Goal: Transaction & Acquisition: Purchase product/service

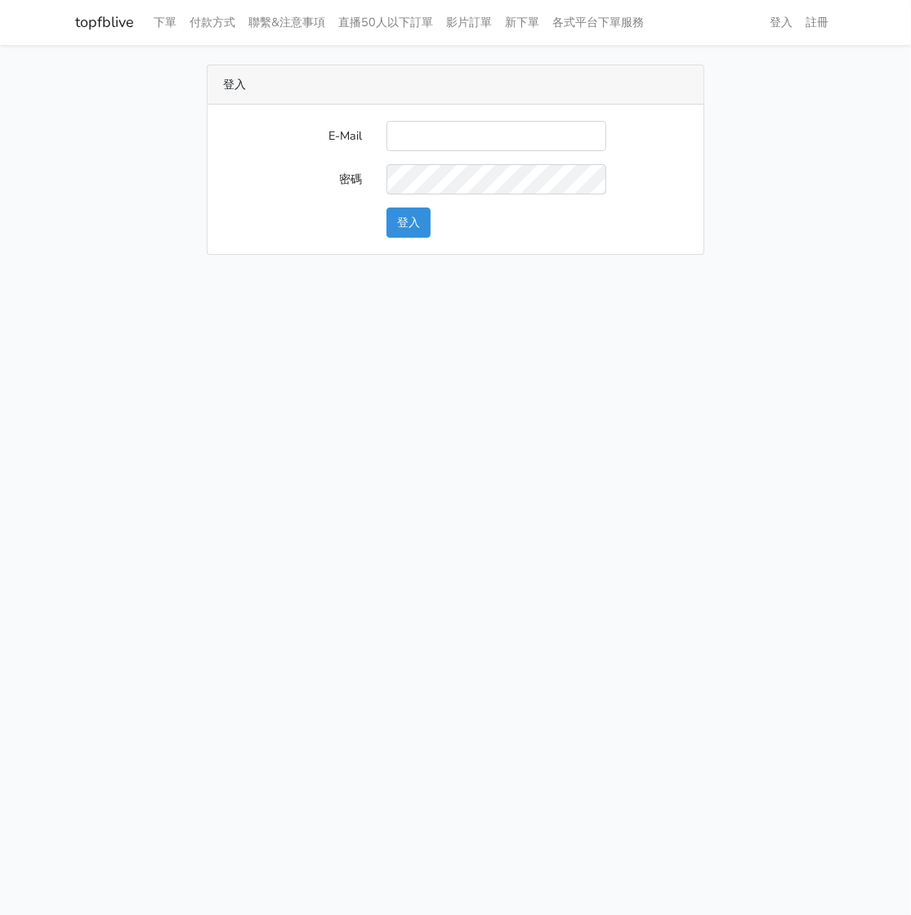
click at [438, 123] on input "E-Mail" at bounding box center [496, 136] width 220 height 30
type input "watin5408@gmail.com"
click at [406, 225] on button "登入" at bounding box center [408, 223] width 44 height 30
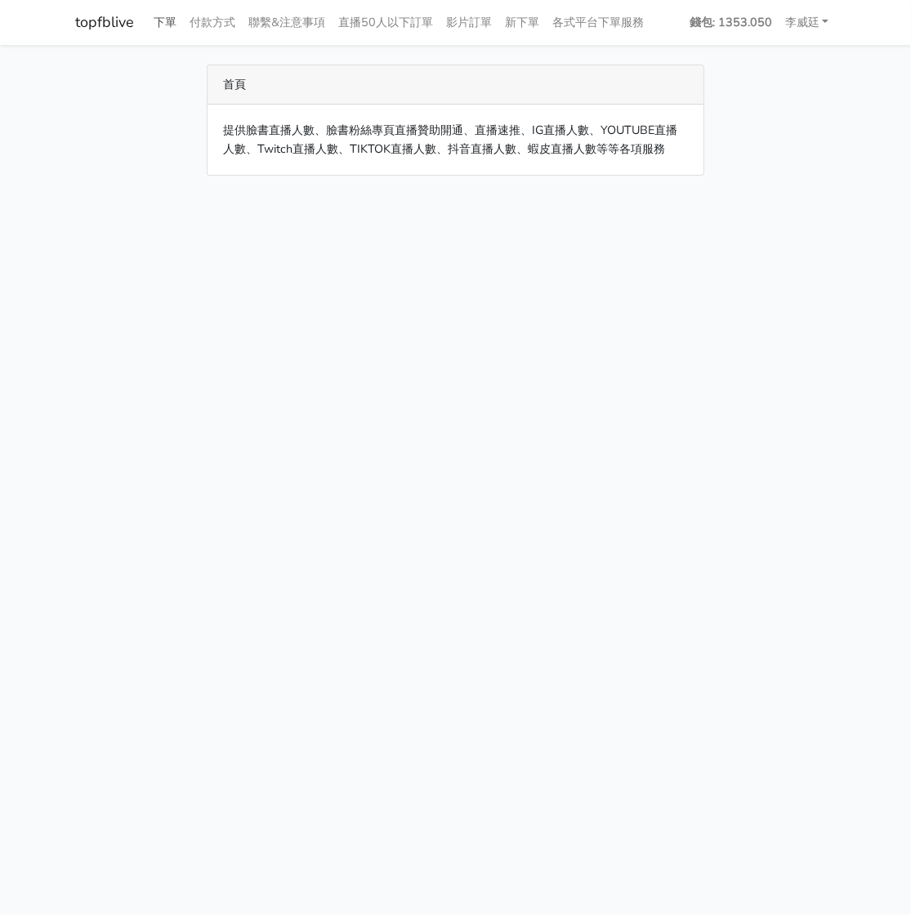
click at [170, 19] on link "下單" at bounding box center [166, 23] width 36 height 32
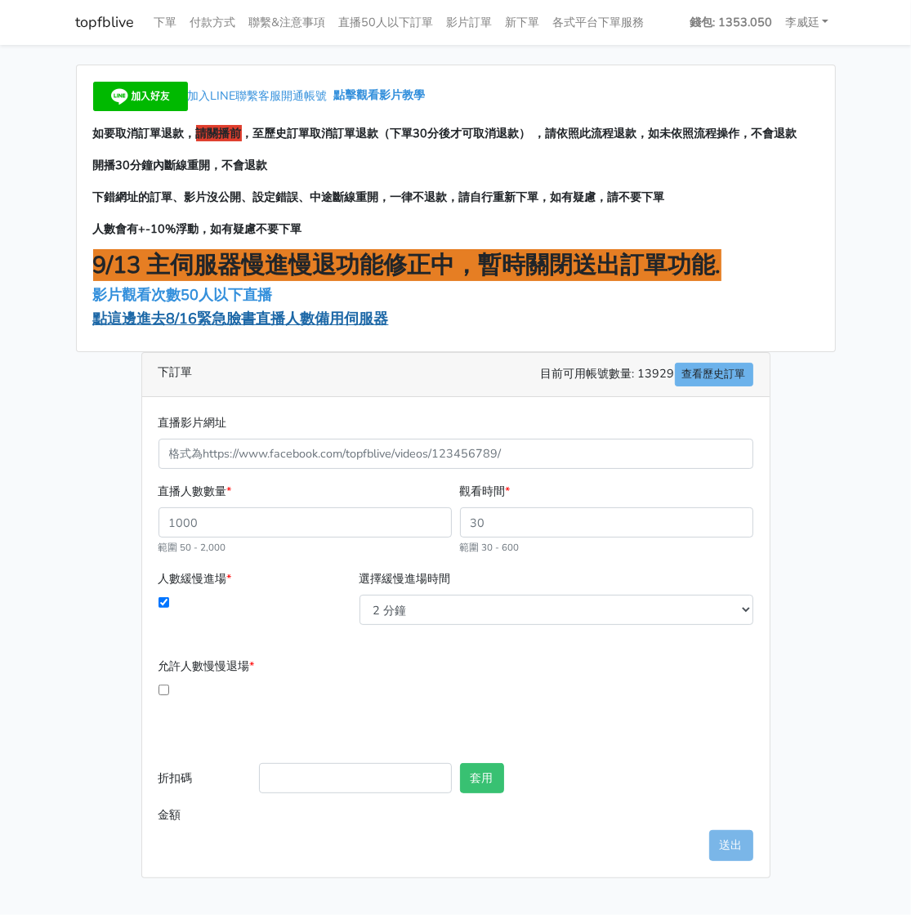
click at [234, 319] on span "點這邊進去8/16緊急臉書直播人數備用伺服器" at bounding box center [241, 319] width 296 height 20
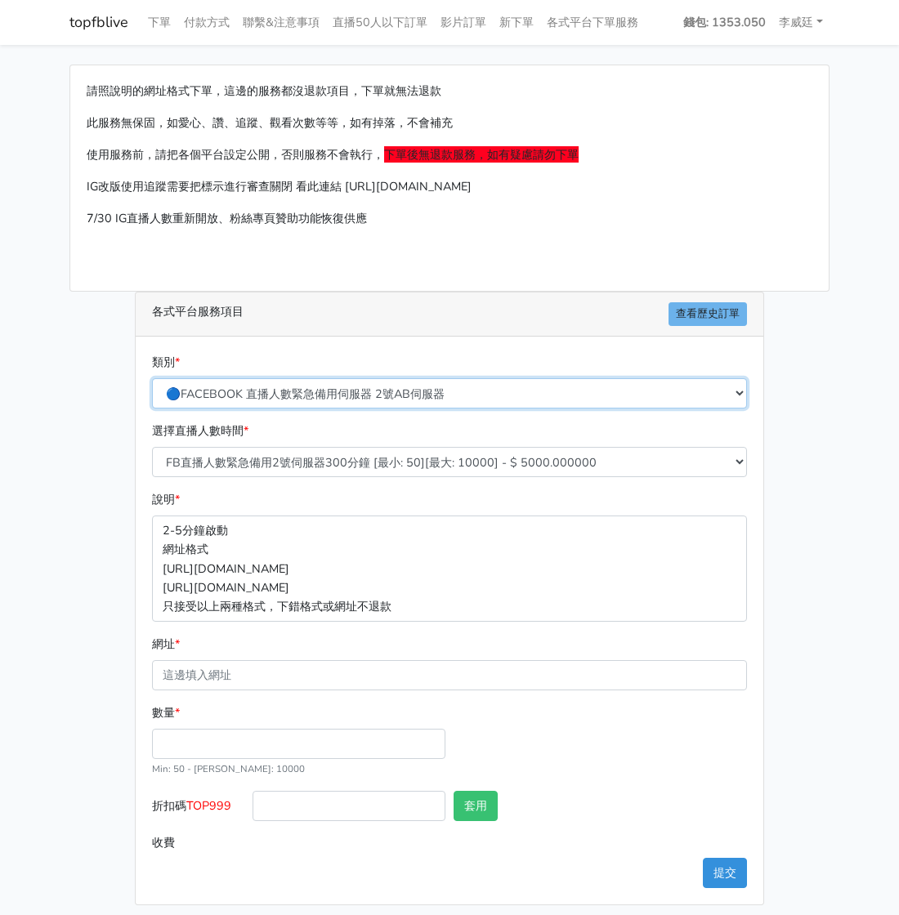
click at [349, 387] on select "🔵FACEBOOK 直播人數緊急備用伺服器 2號AB伺服器 🔵FACEBOOK 網軍專用貼文留言 安全保密 🔵9/30 FACEBOOK 直播人數緩慢進場緩慢…" at bounding box center [449, 393] width 595 height 30
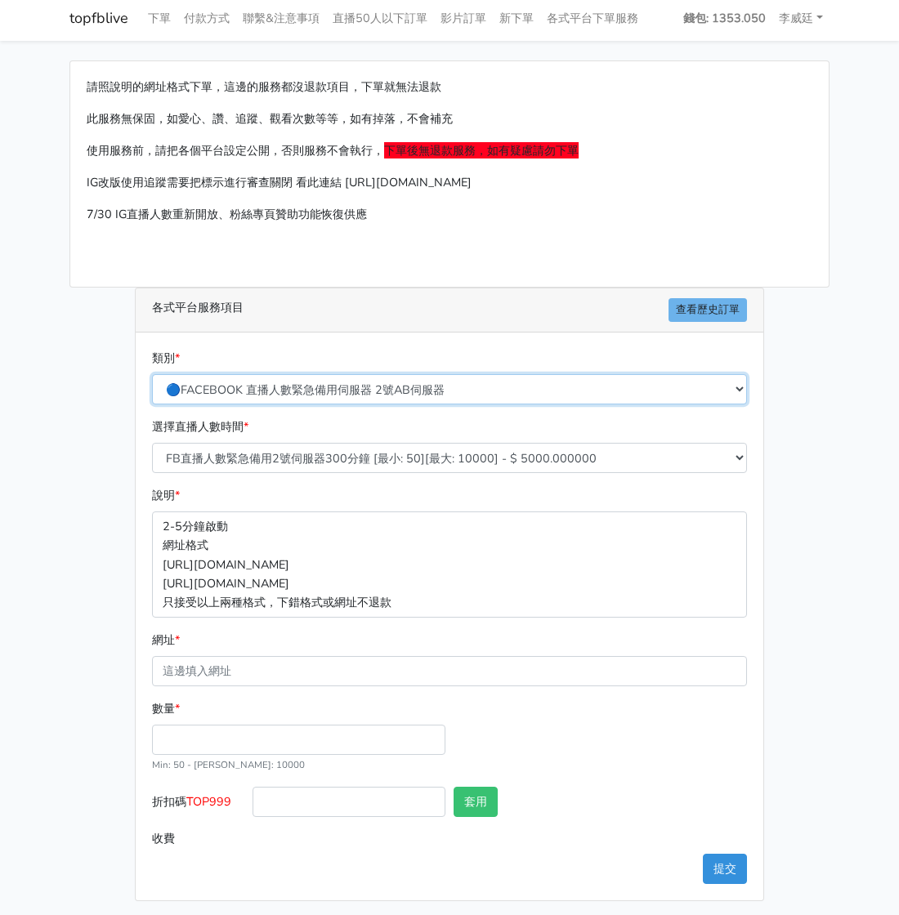
scroll to position [7, 0]
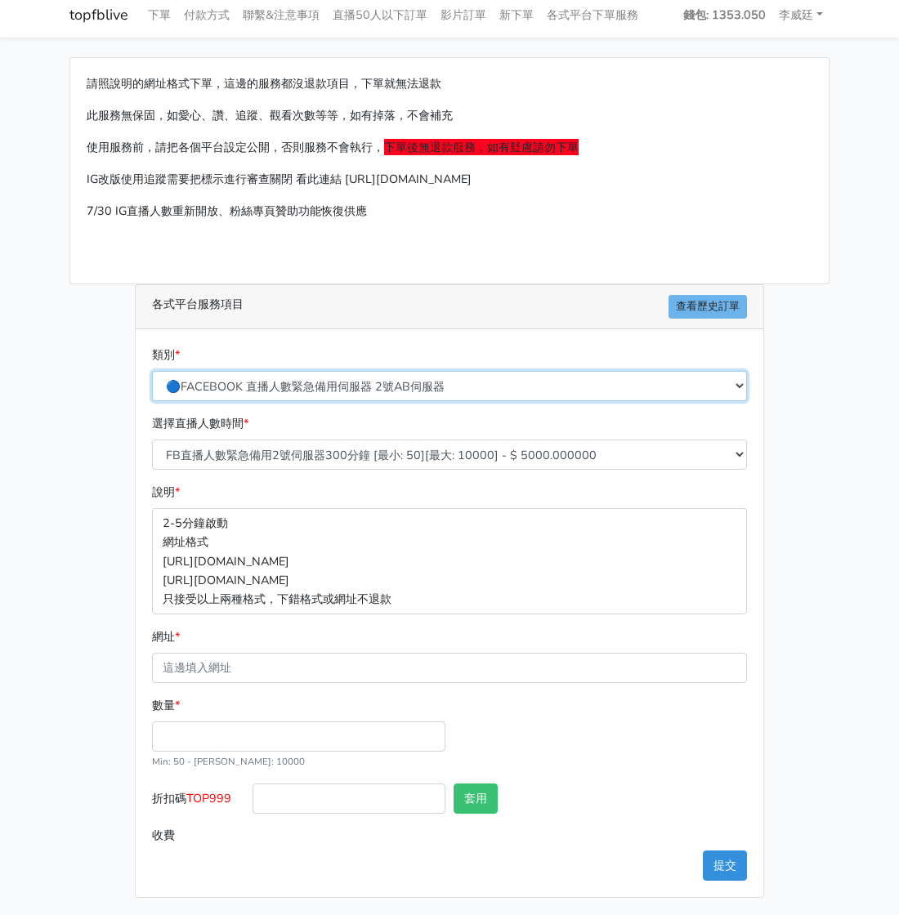
click at [340, 385] on select "🔵FACEBOOK 直播人數緊急備用伺服器 2號AB伺服器 🔵FACEBOOK 網軍專用貼文留言 安全保密 🔵9/30 FACEBOOK 直播人數緩慢進場緩慢…" at bounding box center [449, 386] width 595 height 30
select select "3/26熱門平台服務台灣粉絲IG YT FB TIKTOK"
click at [158, 377] on select "🔵FACEBOOK 直播人數緊急備用伺服器 2號AB伺服器 🔵FACEBOOK 網軍專用貼文留言 安全保密 🔵9/30 FACEBOOK 直播人數緩慢進場緩慢…" at bounding box center [449, 386] width 595 height 30
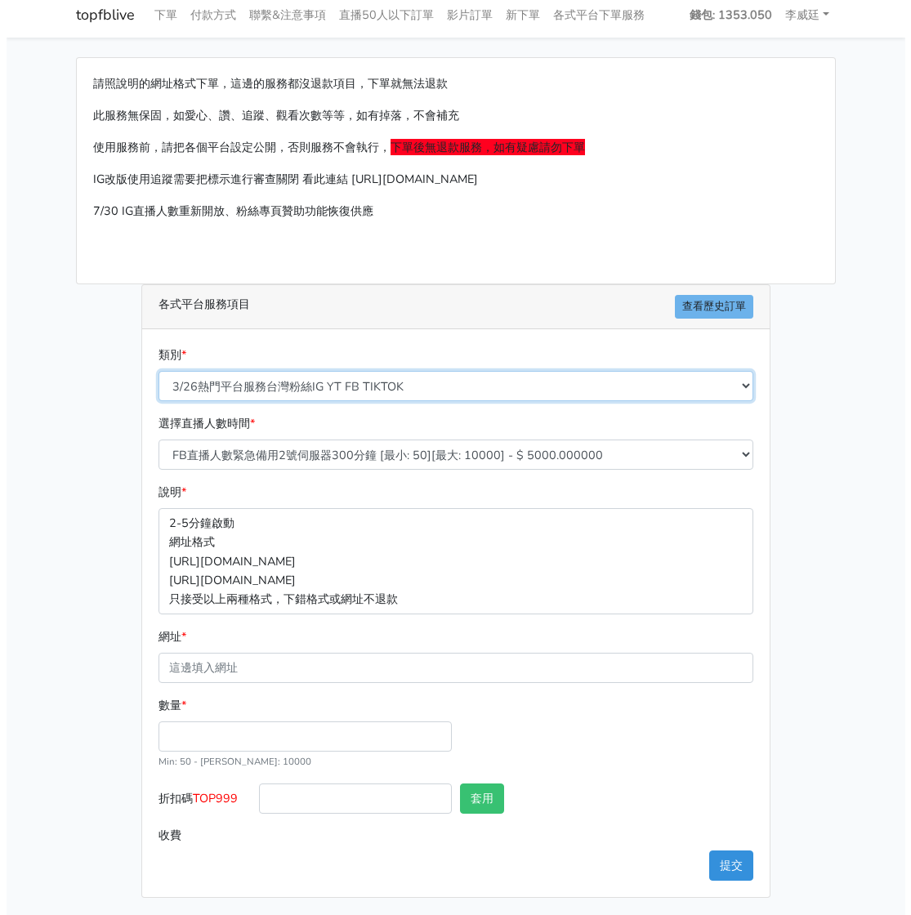
scroll to position [0, 0]
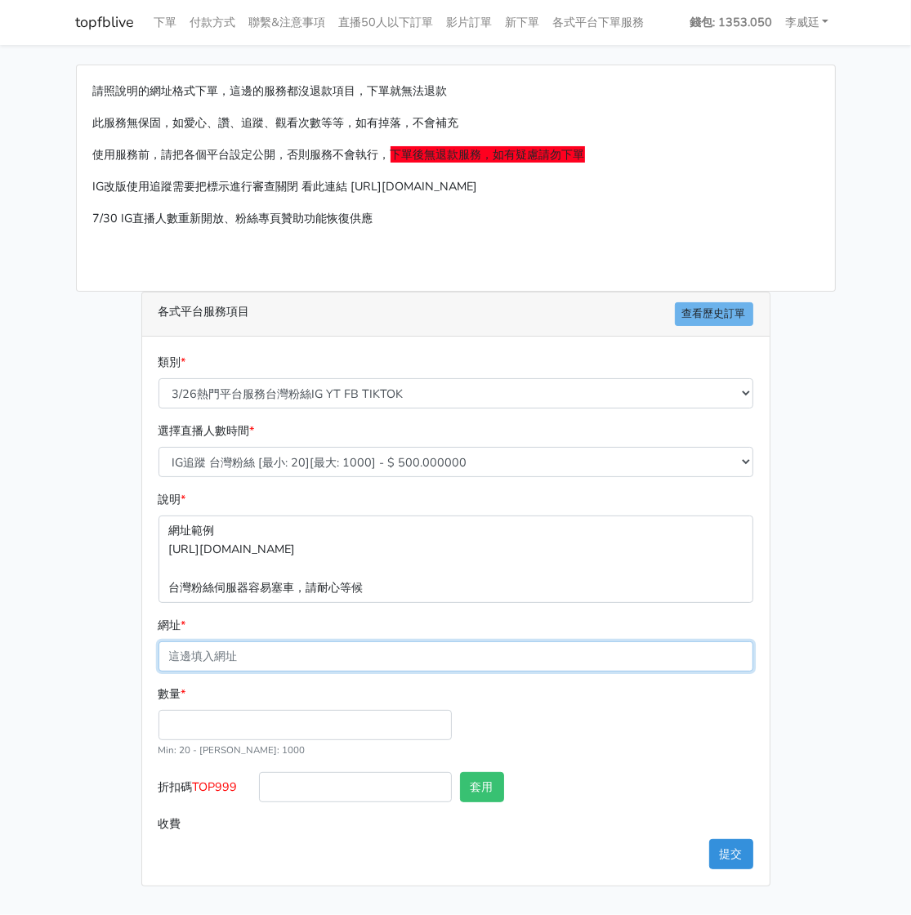
click at [275, 650] on input "網址 *" at bounding box center [456, 656] width 595 height 30
paste input "https://www.facebook.com/100064394211014/videos/30922372207410357"
type input "https://www.facebook.com/100064394211014/videos/30922372207410357"
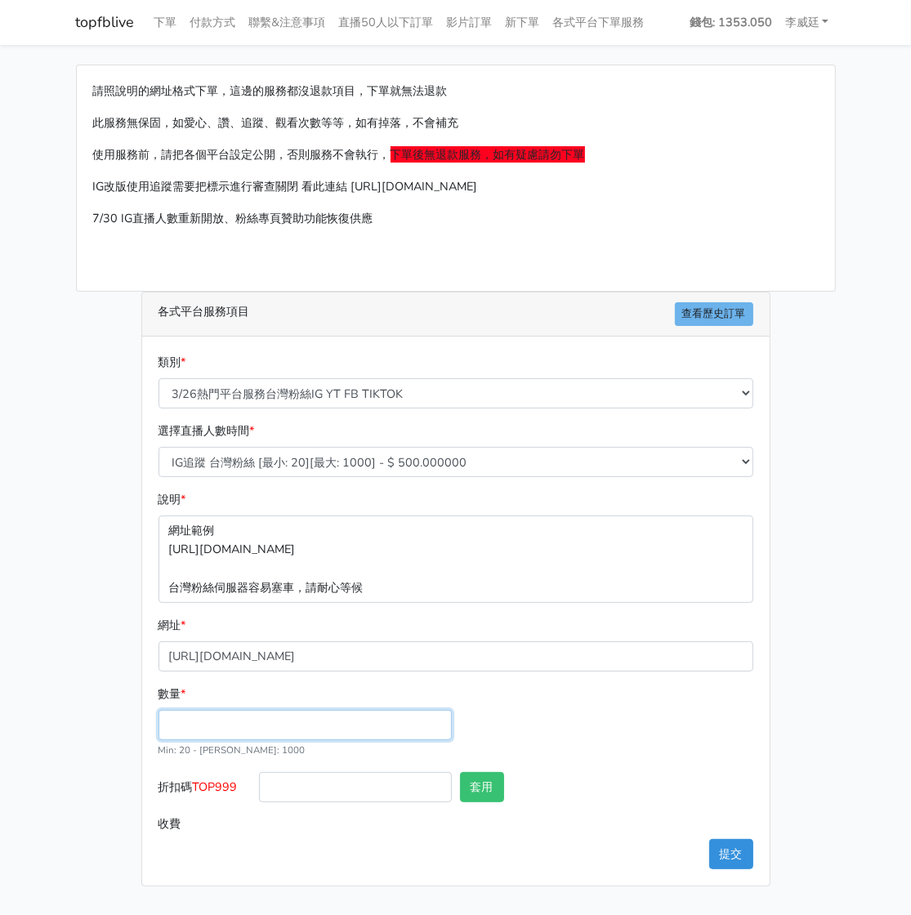
click at [203, 720] on input "數量 *" at bounding box center [305, 725] width 293 height 30
type input "200"
type input "100.000"
drag, startPoint x: 244, startPoint y: 785, endPoint x: 195, endPoint y: 781, distance: 49.2
click at [195, 781] on label "折扣碼 TOP999" at bounding box center [204, 790] width 100 height 37
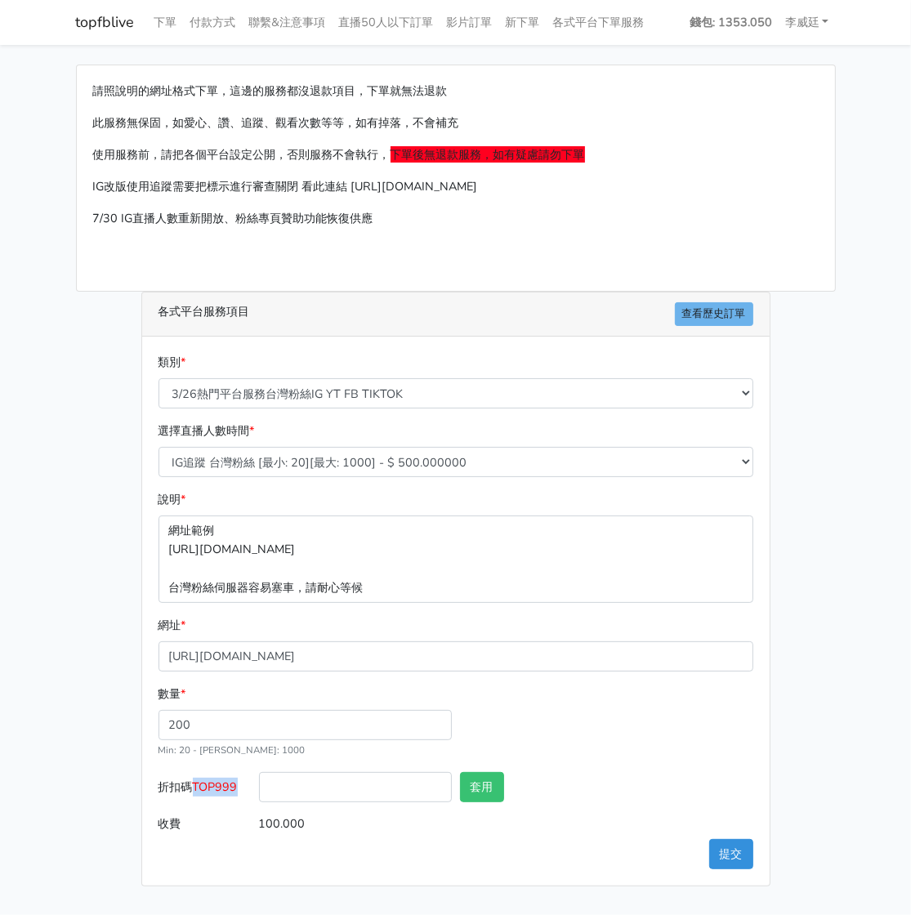
copy span "TOP999"
click at [342, 457] on select "IG追蹤 台灣粉絲 [最小: 20][最大: 1000] - $ 500.000000 IG愛心 台灣粉絲 [最小: 20][最大: 1000] - $ 35…" at bounding box center [456, 462] width 595 height 30
select select "670"
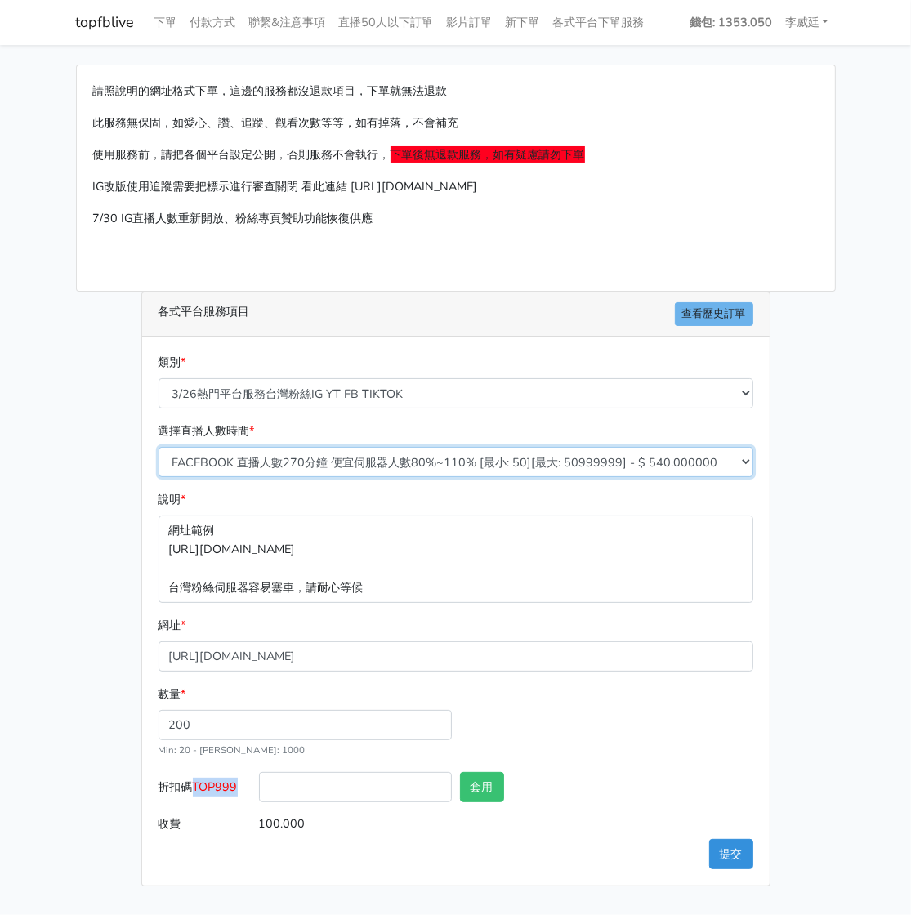
click at [159, 447] on select "IG追蹤 台灣粉絲 [最小: 20][最大: 1000] - $ 500.000000 IG愛心 台灣粉絲 [最小: 20][最大: 1000] - $ 35…" at bounding box center [456, 462] width 595 height 30
type input "108.000"
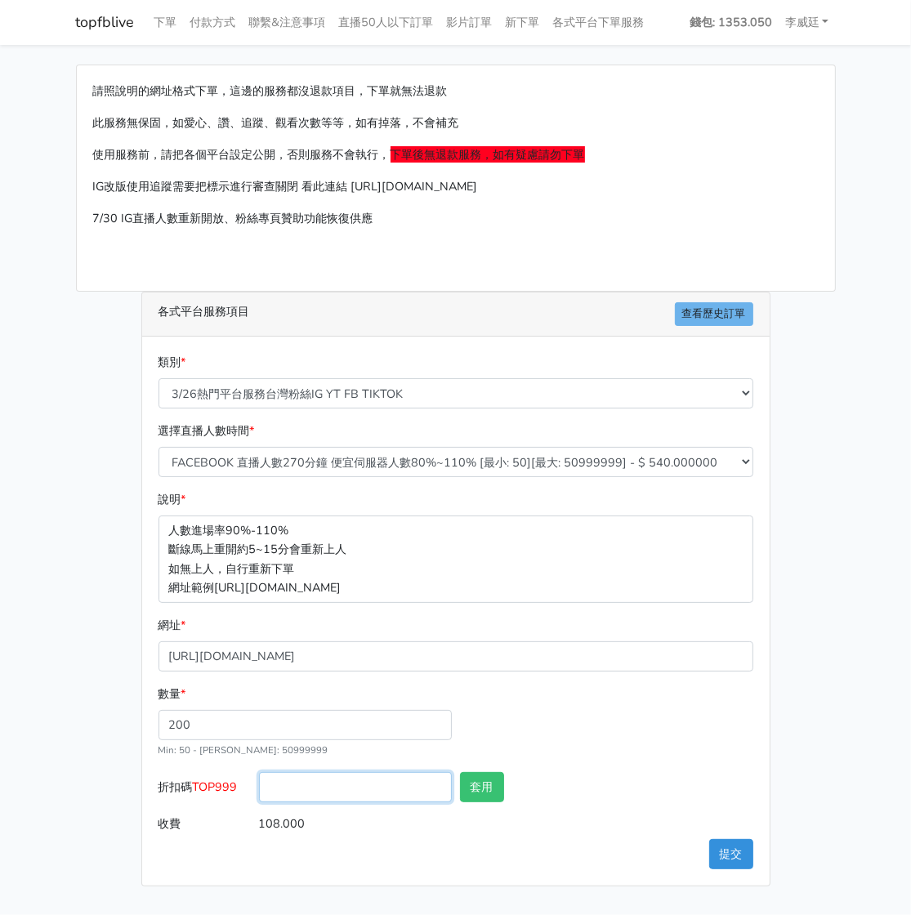
click at [308, 786] on input "折扣碼 TOP999" at bounding box center [355, 787] width 193 height 30
paste input "TOP999"
type input "TOP999"
click at [468, 786] on button "套用" at bounding box center [482, 787] width 44 height 30
type input "套用失敗"
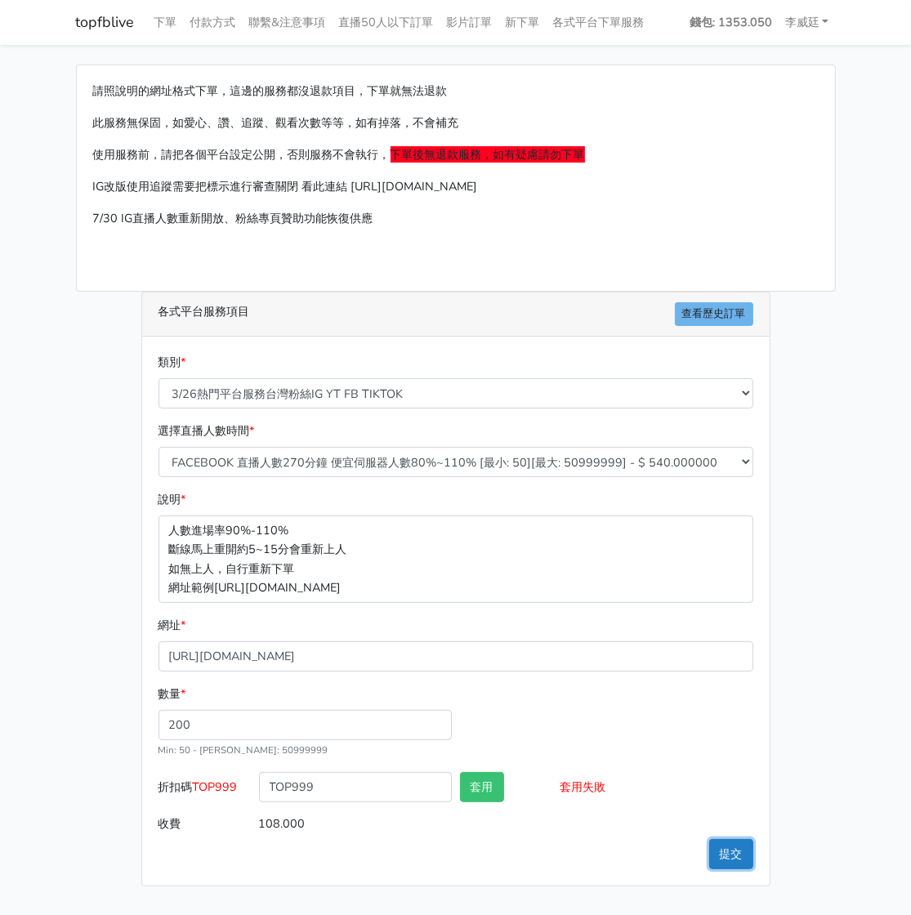
click at [720, 855] on button "提交" at bounding box center [731, 854] width 44 height 30
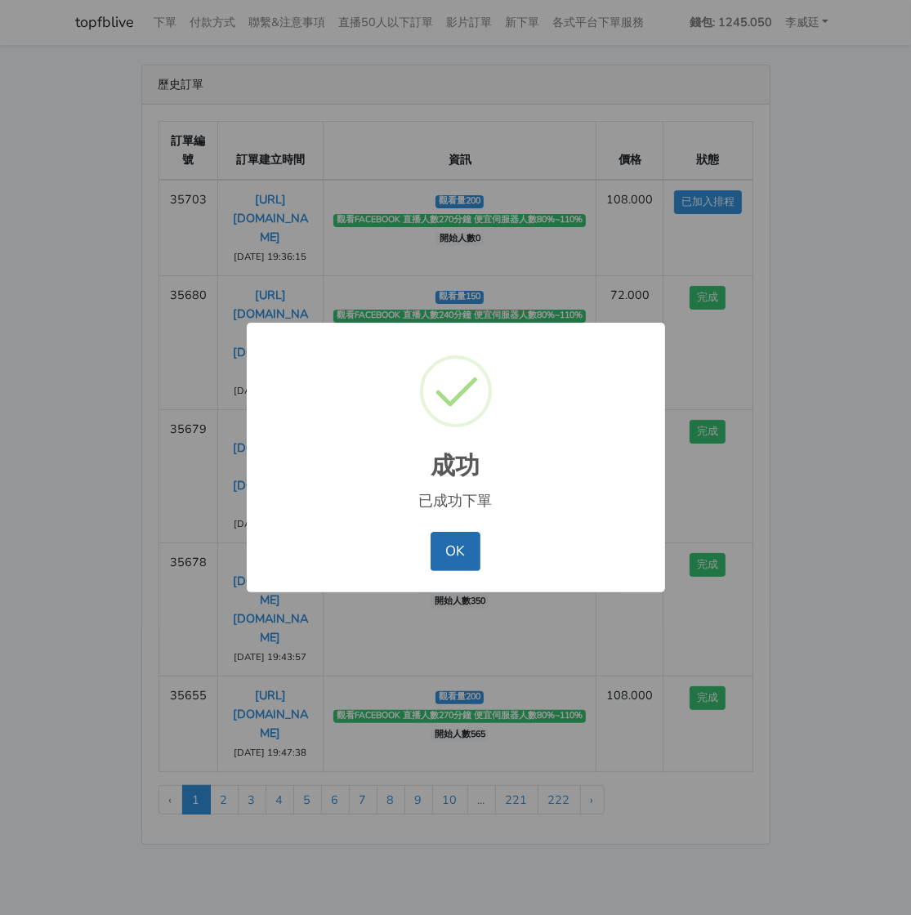
click at [464, 544] on button "OK" at bounding box center [456, 551] width 50 height 39
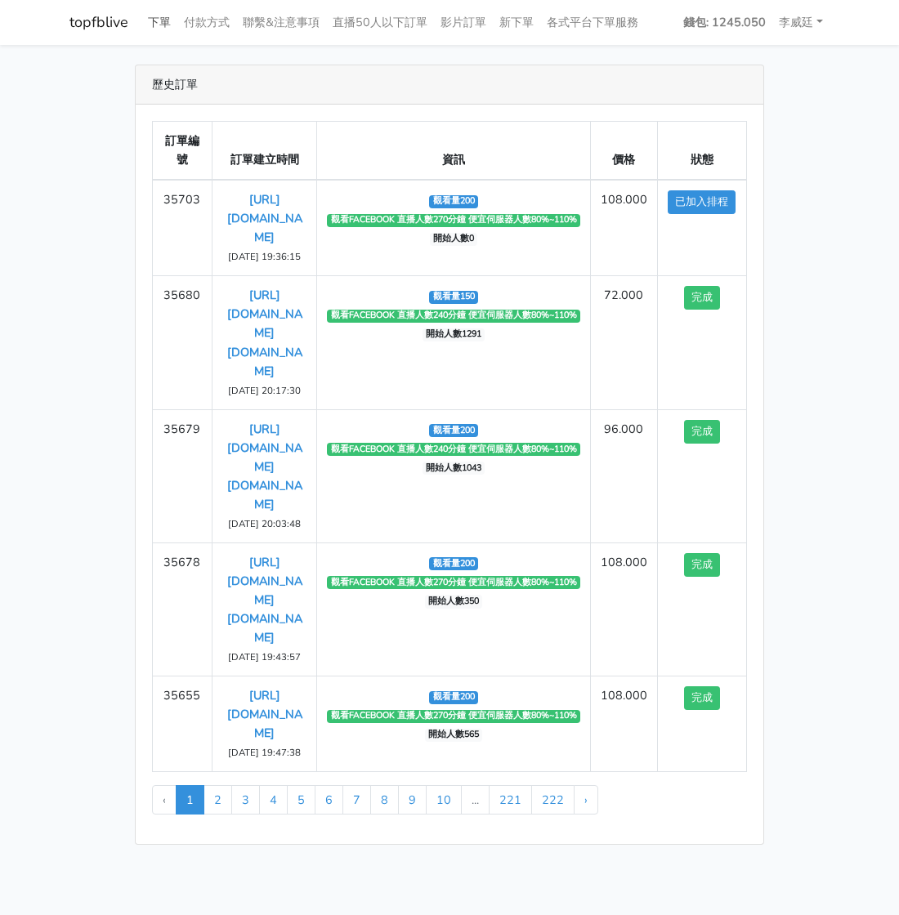
click at [163, 16] on link "下單" at bounding box center [159, 23] width 36 height 32
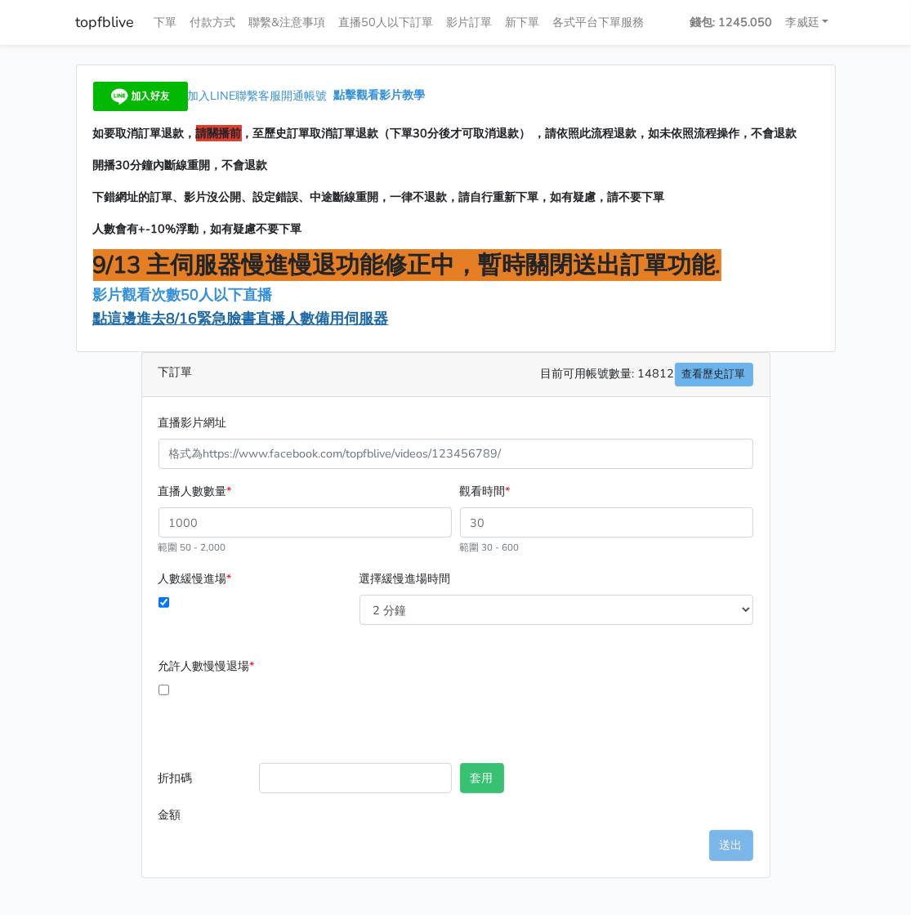
click at [221, 319] on span "點這邊進去8/16緊急臉書直播人數備用伺服器" at bounding box center [241, 319] width 296 height 20
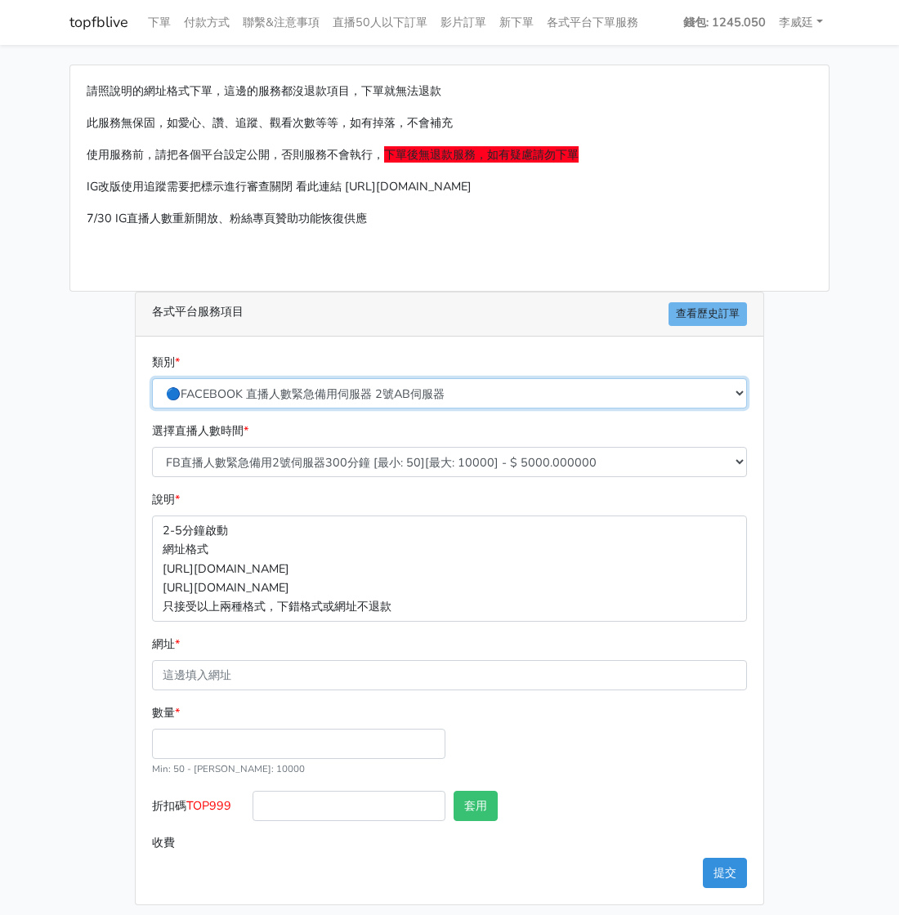
click at [370, 388] on select "🔵FACEBOOK 直播人數緊急備用伺服器 2號AB伺服器 🔵FACEBOOK 網軍專用貼文留言 安全保密 🔵9/30 FACEBOOK 直播人數緩慢進場緩慢…" at bounding box center [449, 393] width 595 height 30
select select "3/26熱門平台服務台灣粉絲IG YT FB TIKTOK"
click at [158, 378] on select "🔵FACEBOOK 直播人數緊急備用伺服器 2號AB伺服器 🔵FACEBOOK 網軍專用貼文留言 安全保密 🔵9/30 FACEBOOK 直播人數緩慢進場緩慢…" at bounding box center [449, 393] width 595 height 30
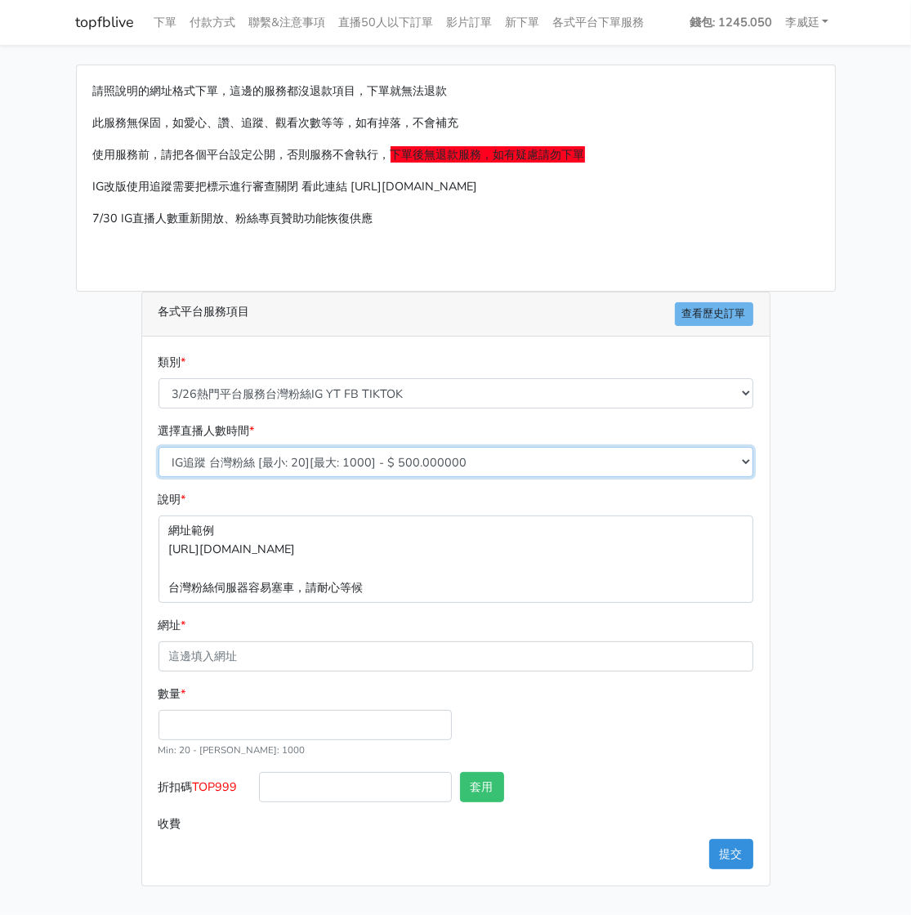
click at [324, 465] on select "IG追蹤 台灣粉絲 [最小: 20][最大: 1000] - $ 500.000000 IG愛心 台灣粉絲 [最小: 20][最大: 1000] - $ 35…" at bounding box center [456, 462] width 595 height 30
select select "670"
click at [159, 447] on select "IG追蹤 台灣粉絲 [最小: 20][最大: 1000] - $ 500.000000 IG愛心 台灣粉絲 [最小: 20][最大: 1000] - $ 35…" at bounding box center [456, 462] width 595 height 30
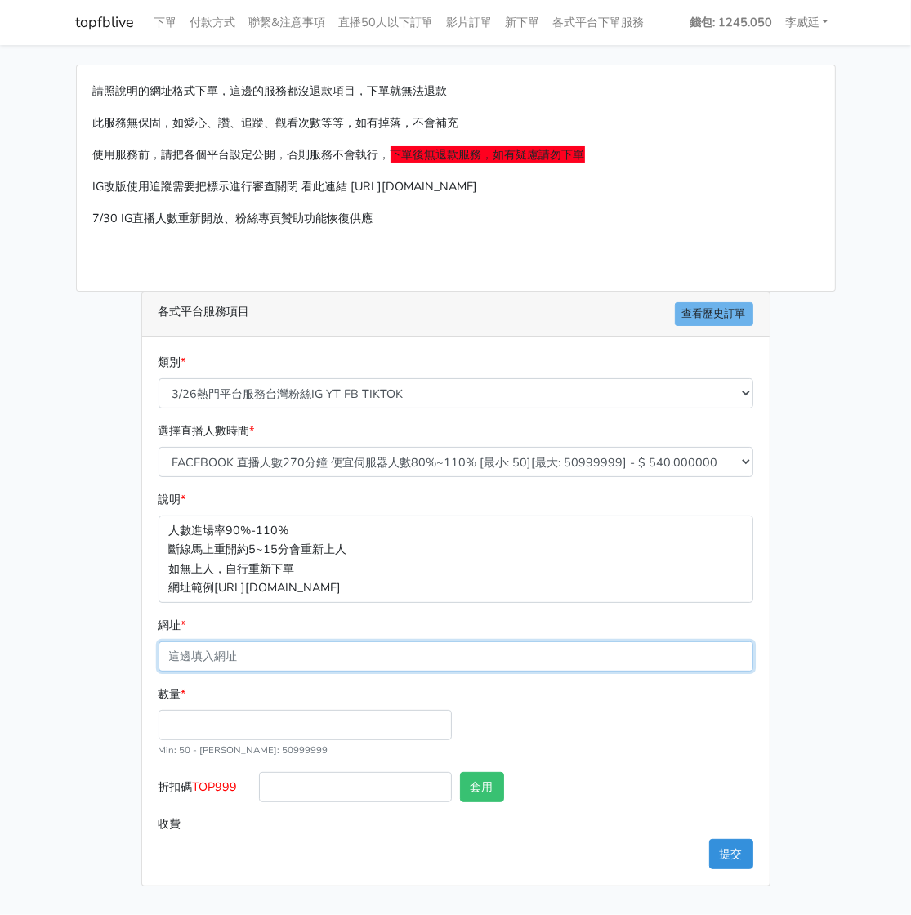
click at [256, 656] on input "網址 *" at bounding box center [456, 656] width 595 height 30
paste input "https://www.facebook.com/applestarry.shop/videos/30922372207410357"
type input "https://www.facebook.com/applestarry.shop/videos/30922372207410357"
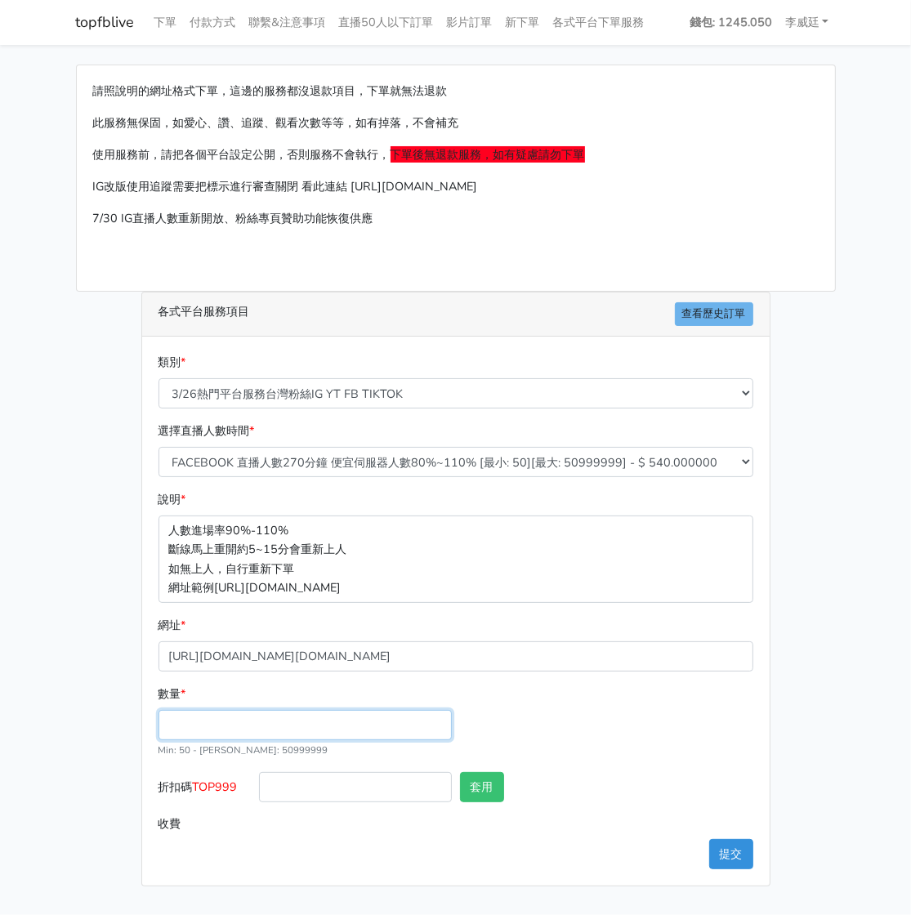
click at [214, 728] on input "數量 *" at bounding box center [305, 725] width 293 height 30
type input "150"
type input "81.000"
click at [775, 763] on div "各式平台服務項目 查看歷史訂單 類別 * 🔵FACEBOOK 直播人數緊急備用伺服器 2號AB伺服器 🔵FACEBOOK 網軍專用貼文留言 安全保密 🔵9/3…" at bounding box center [456, 589] width 654 height 595
click at [739, 849] on button "提交" at bounding box center [731, 854] width 44 height 30
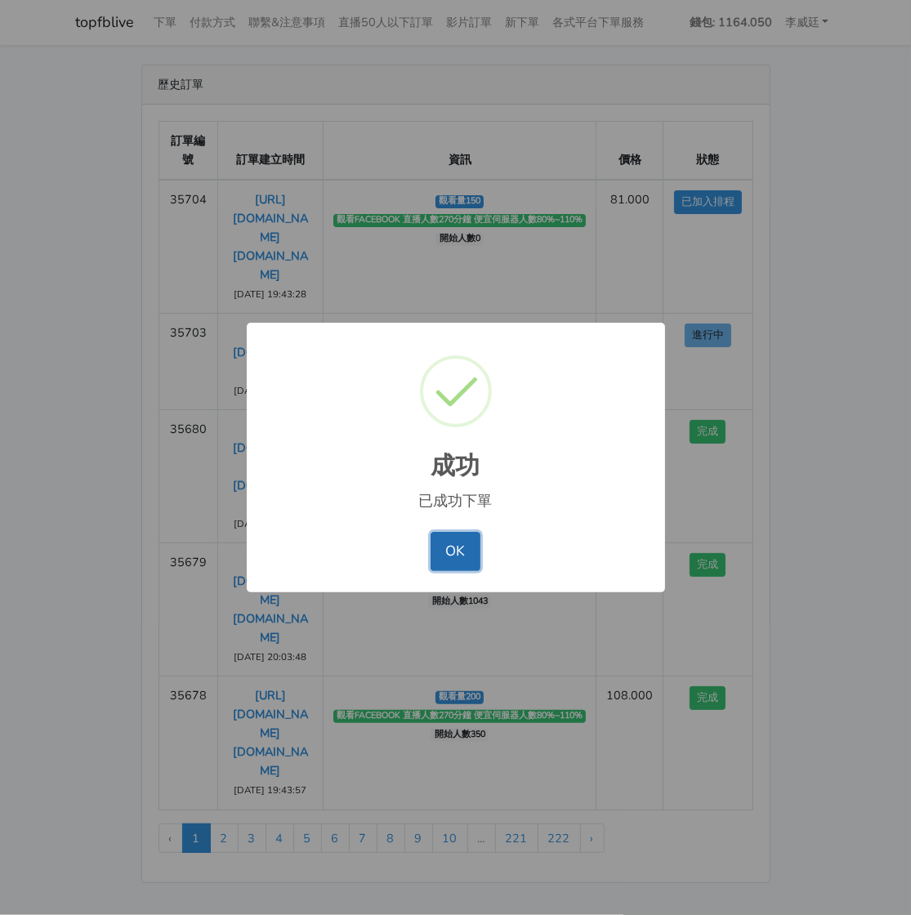
click at [458, 543] on button "OK" at bounding box center [456, 551] width 50 height 39
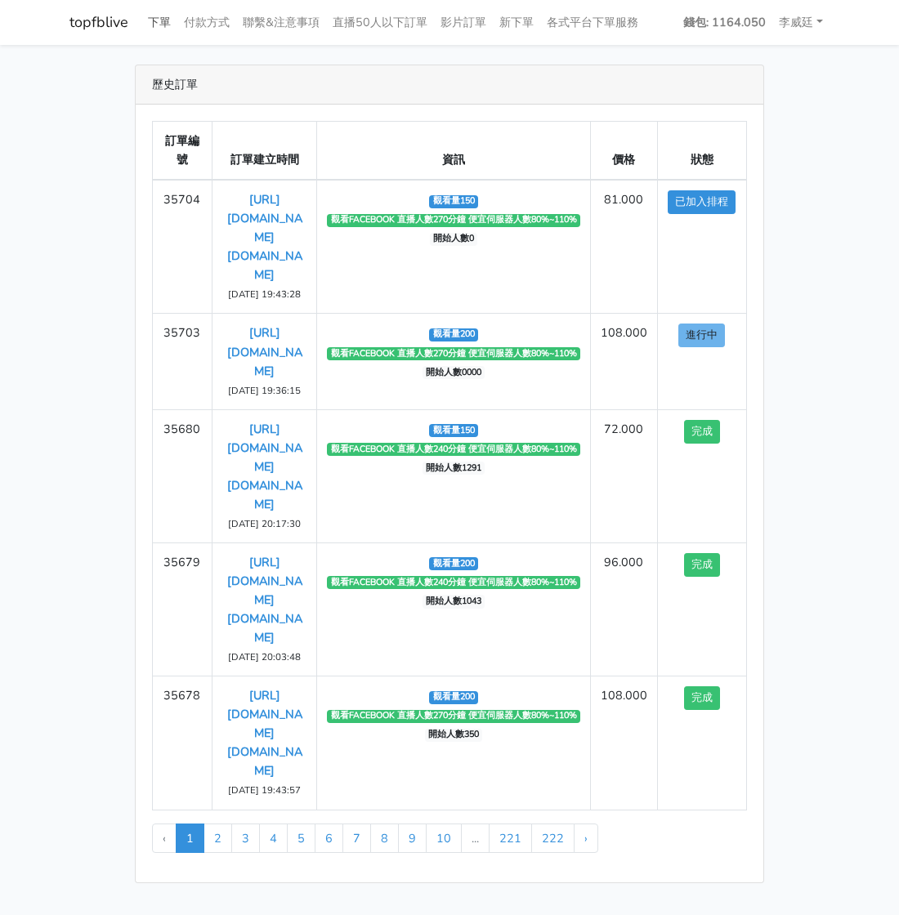
click at [160, 19] on link "下單" at bounding box center [159, 23] width 36 height 32
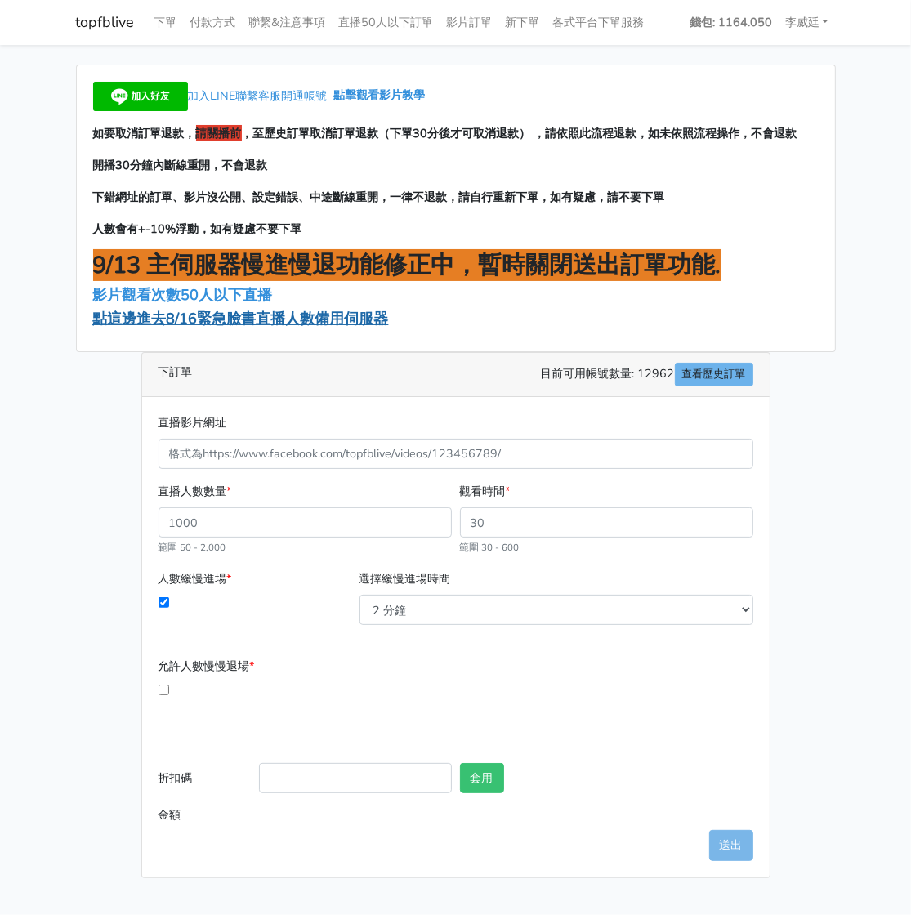
click at [197, 325] on span "點這邊進去8/16緊急臉書直播人數備用伺服器" at bounding box center [241, 319] width 296 height 20
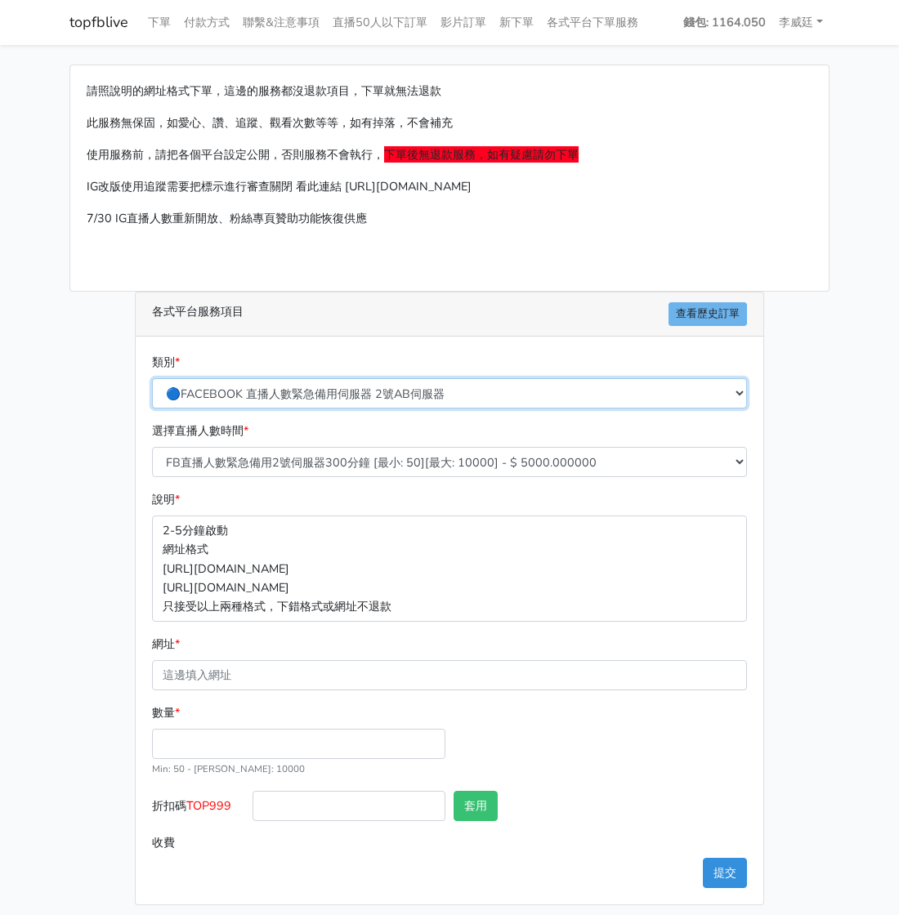
click at [327, 395] on select "🔵FACEBOOK 直播人數緊急備用伺服器 2號AB伺服器 🔵FACEBOOK 網軍專用貼文留言 安全保密 🔵9/30 FACEBOOK 直播人數緩慢進場緩慢…" at bounding box center [449, 393] width 595 height 30
select select "3/26熱門平台服務台灣粉絲IG YT FB TIKTOK"
click at [158, 378] on select "🔵FACEBOOK 直播人數緊急備用伺服器 2號AB伺服器 🔵FACEBOOK 網軍專用貼文留言 安全保密 🔵9/30 FACEBOOK 直播人數緩慢進場緩慢…" at bounding box center [449, 393] width 595 height 30
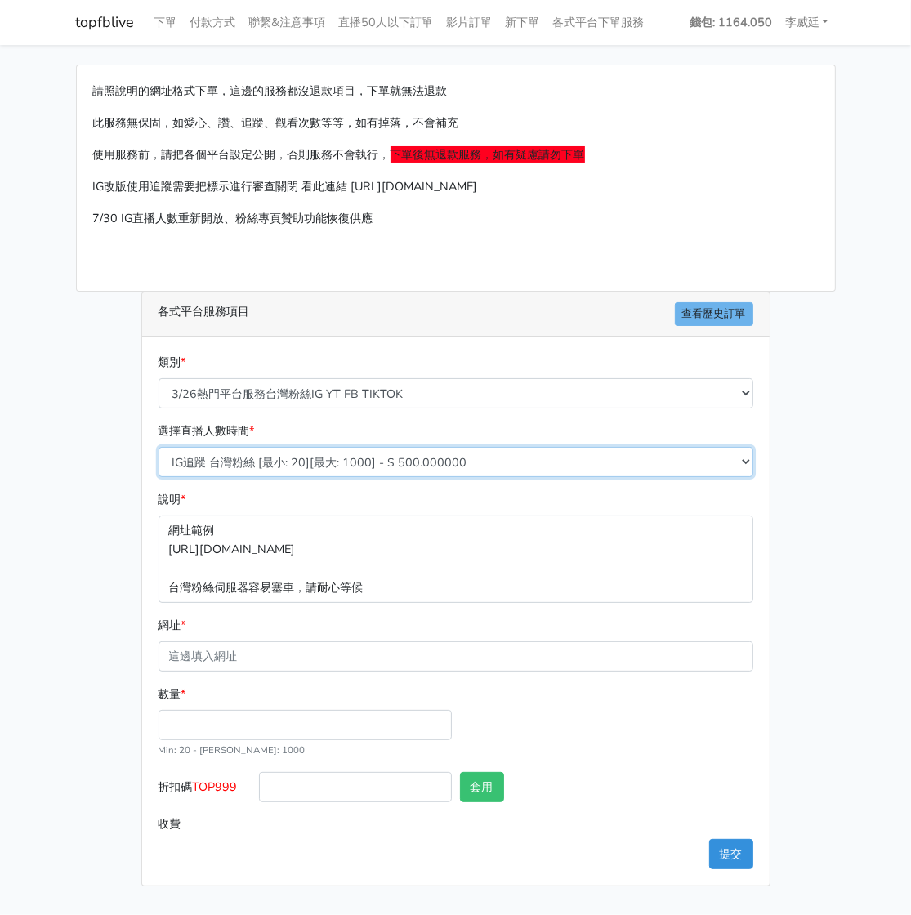
click at [280, 459] on select "IG追蹤 台灣粉絲 [最小: 20][最大: 1000] - $ 500.000000 IG愛心 台灣粉絲 [最小: 20][最大: 1000] - $ 35…" at bounding box center [456, 462] width 595 height 30
select select "670"
click at [159, 447] on select "IG追蹤 台灣粉絲 [最小: 20][最大: 1000] - $ 500.000000 IG愛心 台灣粉絲 [最小: 20][最大: 1000] - $ 35…" at bounding box center [456, 462] width 595 height 30
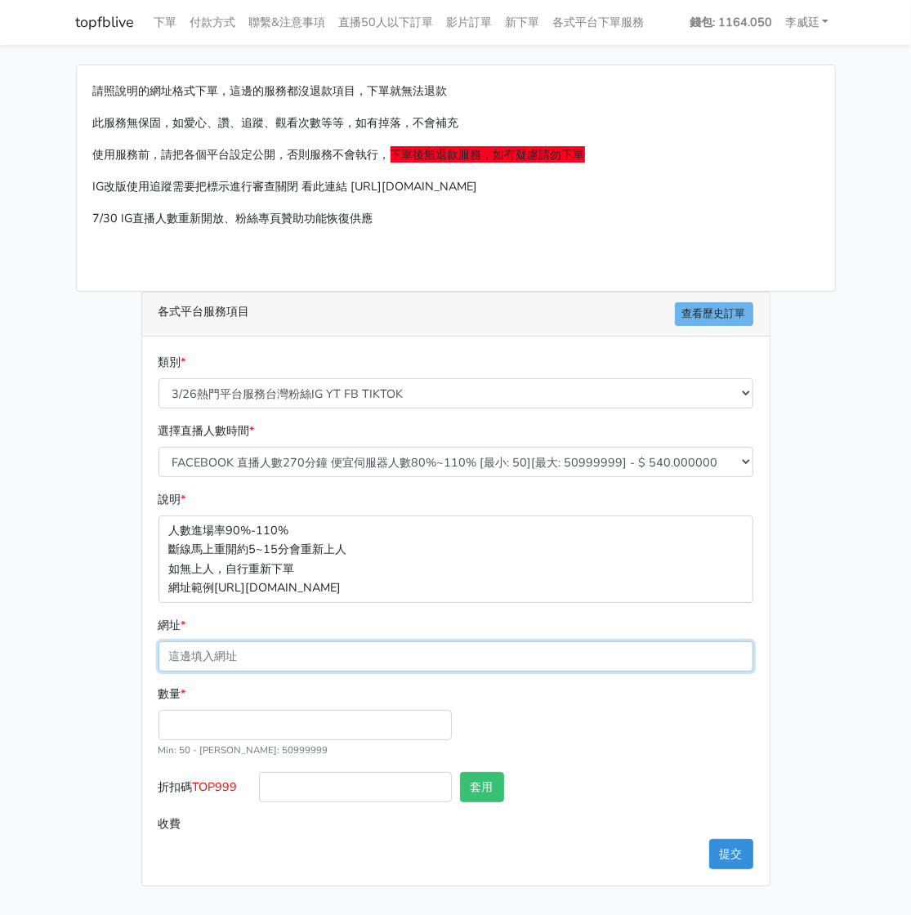
click at [235, 652] on input "網址 *" at bounding box center [456, 656] width 595 height 30
paste input "[URL][DOMAIN_NAME][DOMAIN_NAME]"
type input "[URL][DOMAIN_NAME][DOMAIN_NAME]"
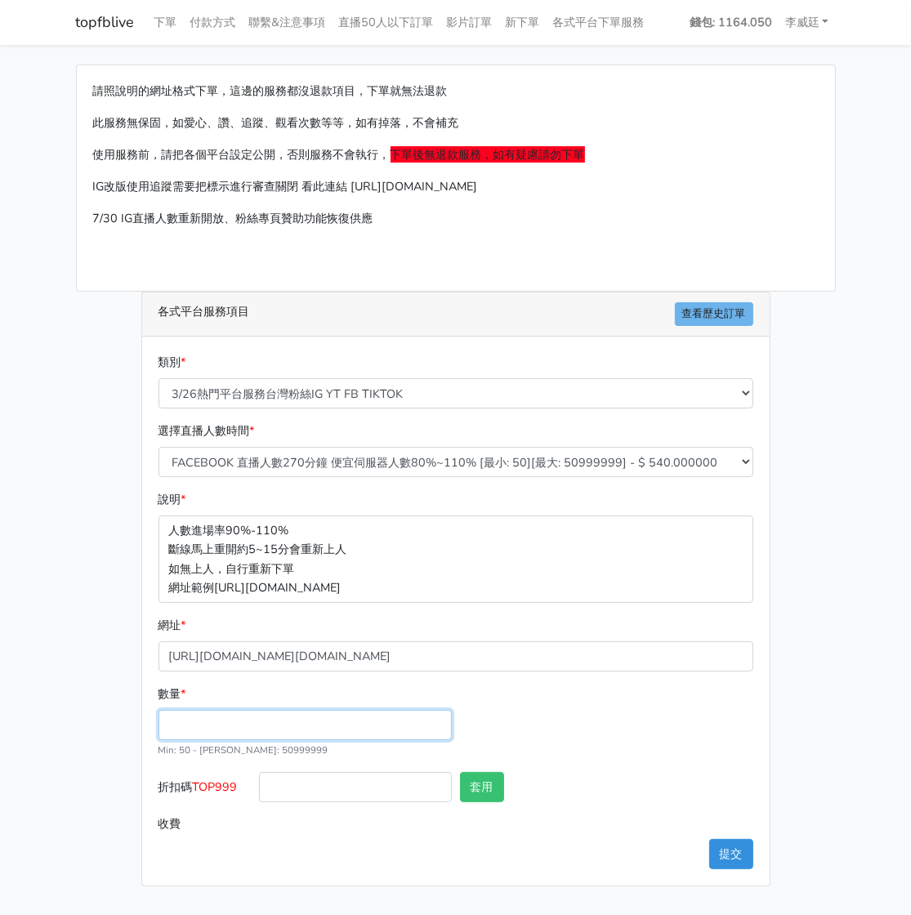
click at [199, 718] on input "數量 *" at bounding box center [305, 725] width 293 height 30
type input "150"
type input "81.000"
click at [395, 828] on input "81.000" at bounding box center [506, 824] width 494 height 30
click at [600, 756] on div "數量 * 150 Min: 50 - Max: 50999999" at bounding box center [455, 728] width 603 height 87
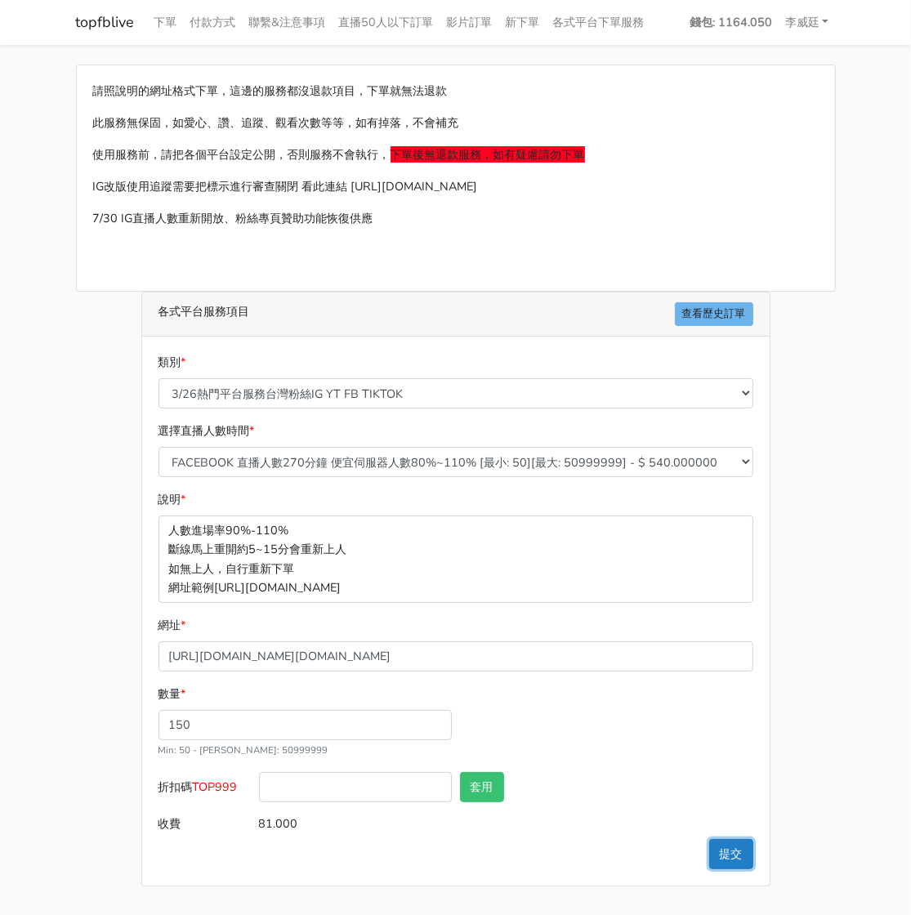
click at [730, 852] on button "提交" at bounding box center [731, 854] width 44 height 30
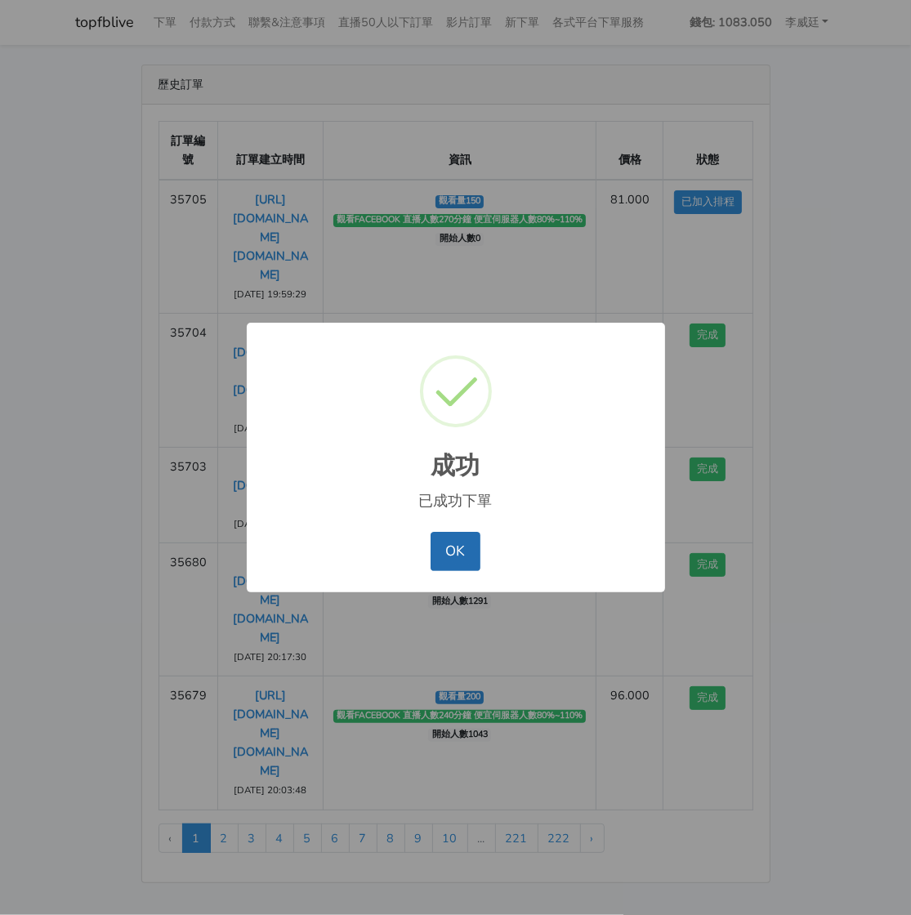
click at [453, 549] on button "OK" at bounding box center [456, 551] width 50 height 39
